Goal: Find specific page/section: Find specific page/section

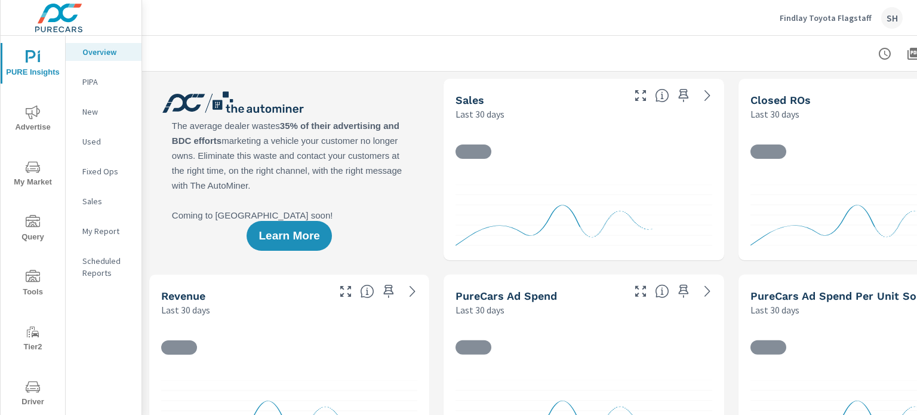
click at [36, 288] on span "Tools" at bounding box center [32, 284] width 57 height 29
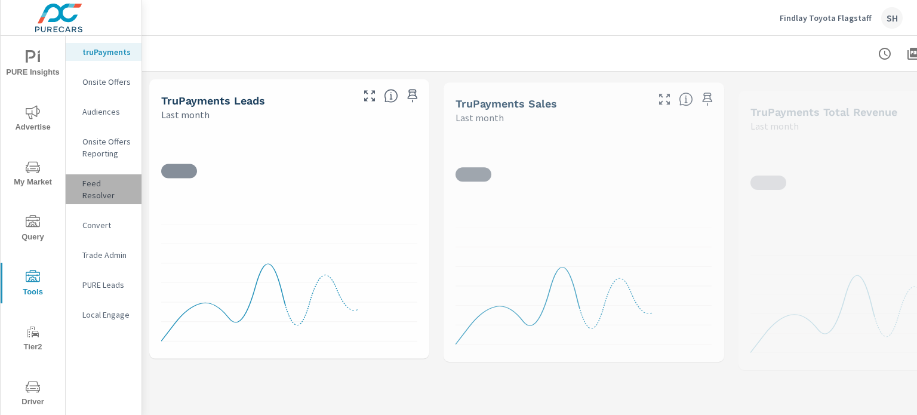
click at [110, 188] on p "Feed Resolver" at bounding box center [107, 189] width 50 height 24
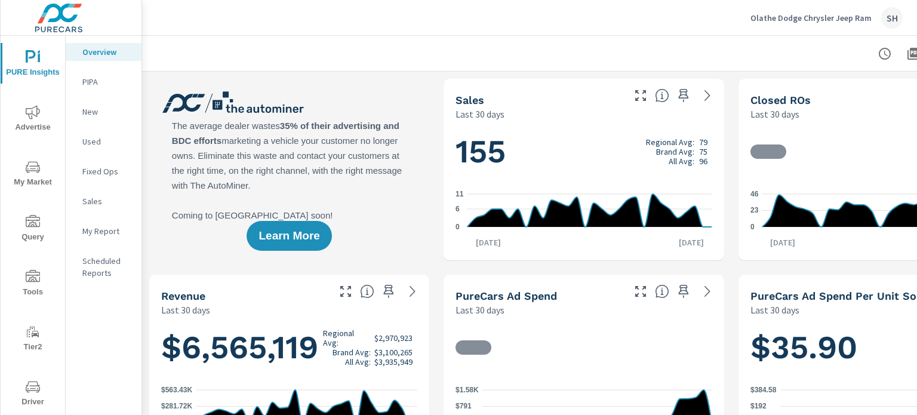
click at [31, 290] on span "Tools" at bounding box center [32, 284] width 57 height 29
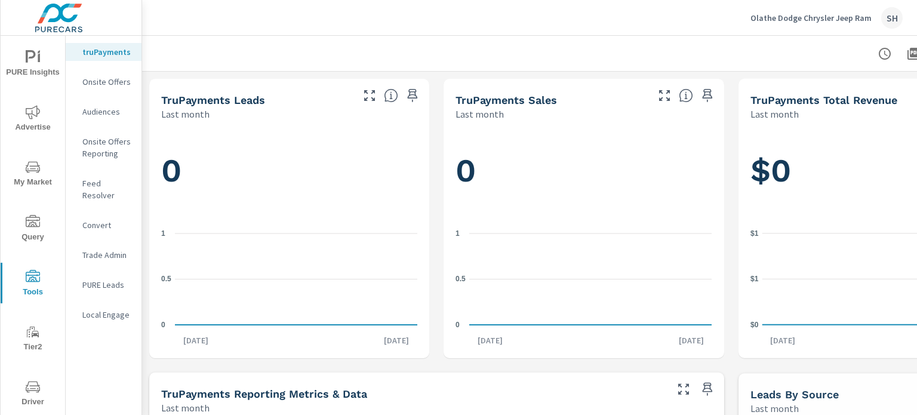
click at [107, 188] on p "Feed Resolver" at bounding box center [107, 189] width 50 height 24
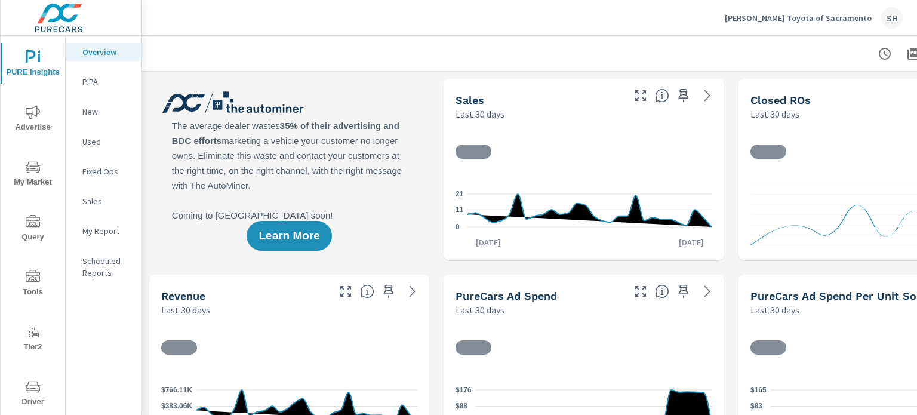
click at [31, 284] on span "Tools" at bounding box center [32, 284] width 57 height 29
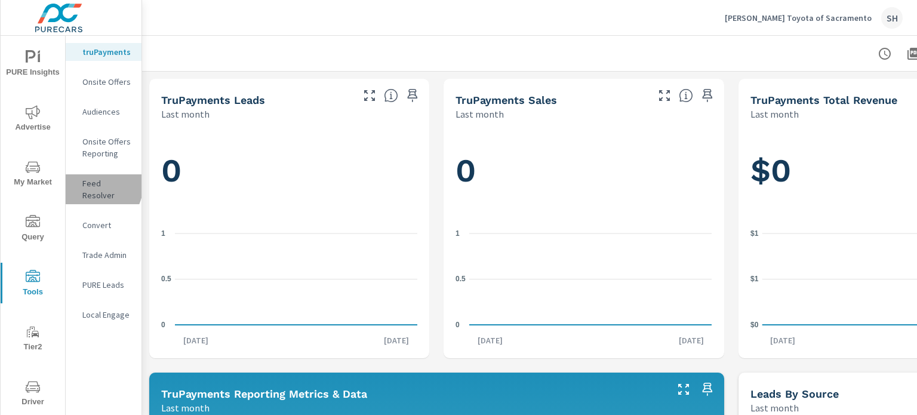
click at [93, 184] on p "Feed Resolver" at bounding box center [107, 189] width 50 height 24
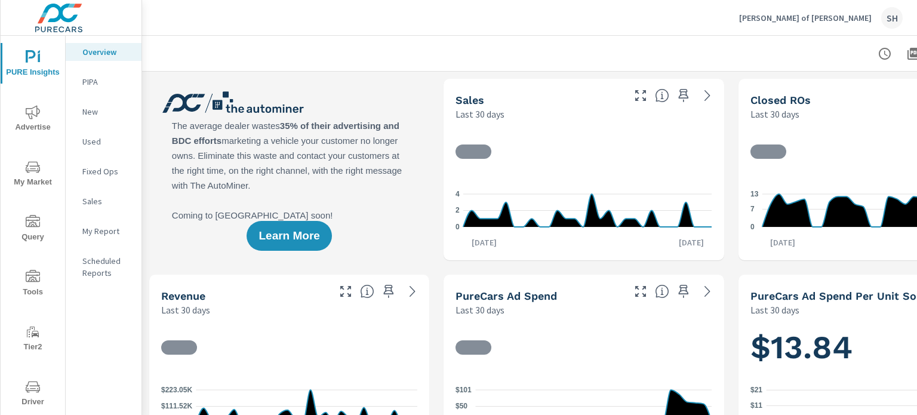
click at [32, 278] on icon "nav menu" at bounding box center [33, 277] width 14 height 14
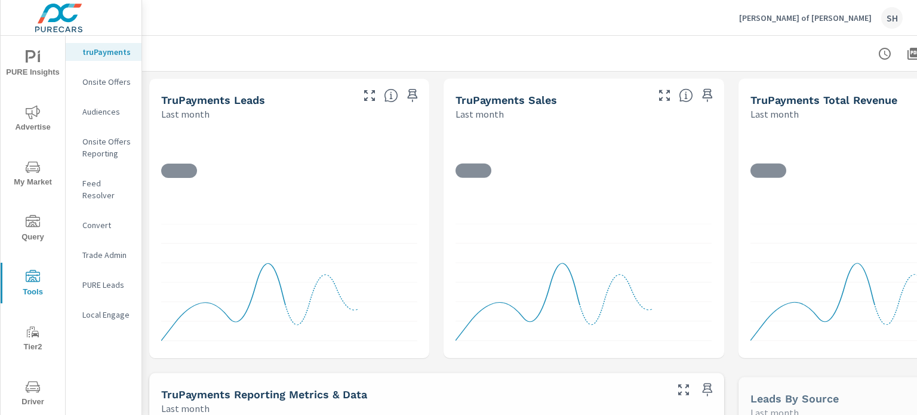
click at [118, 183] on p "Feed Resolver" at bounding box center [107, 189] width 50 height 24
